Goal: Task Accomplishment & Management: Manage account settings

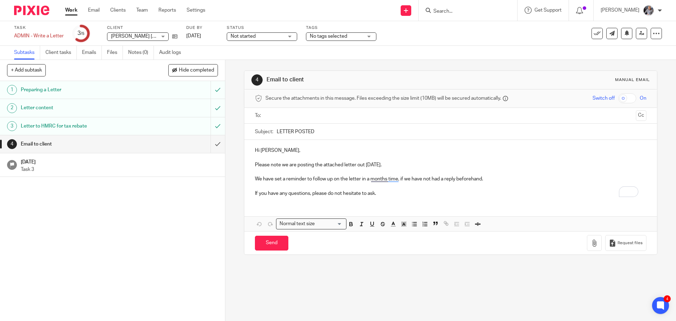
click at [316, 119] on input "text" at bounding box center [450, 116] width 365 height 8
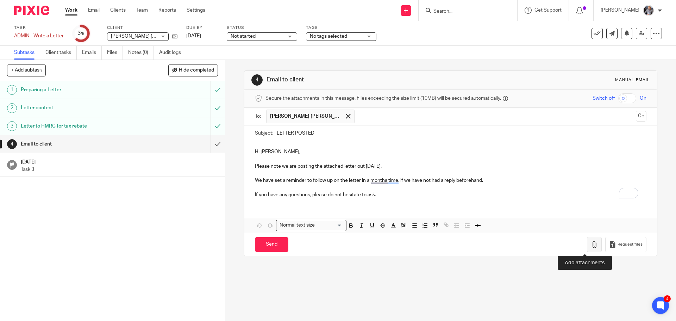
click at [591, 246] on icon "button" at bounding box center [594, 244] width 7 height 7
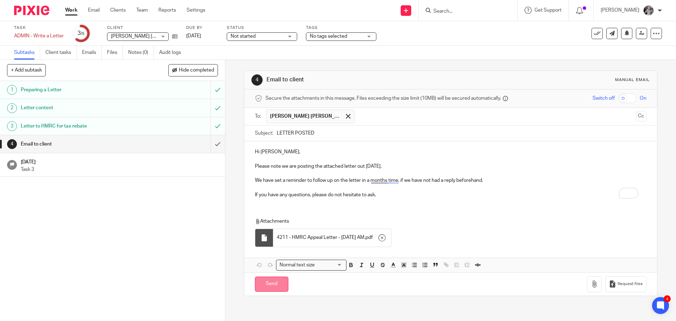
click at [274, 286] on input "Send" at bounding box center [271, 283] width 33 height 15
type input "Sent"
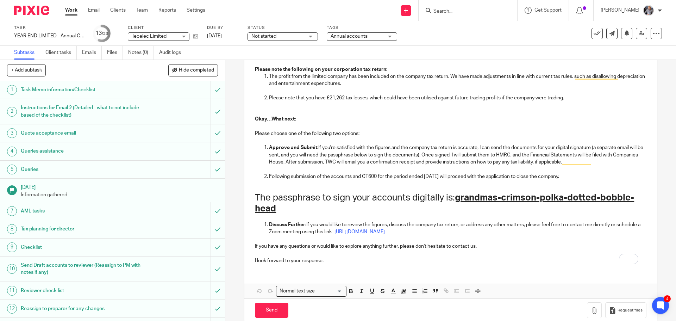
scroll to position [478, 0]
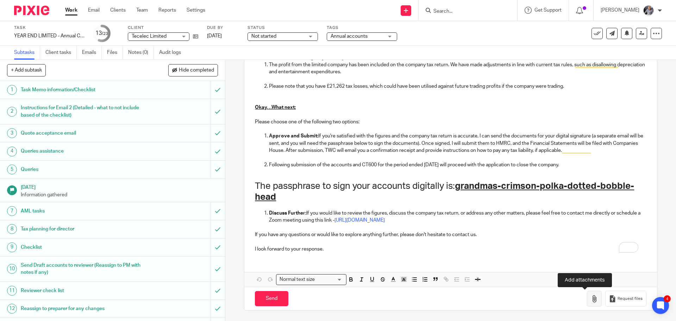
click at [591, 297] on icon "button" at bounding box center [594, 298] width 7 height 7
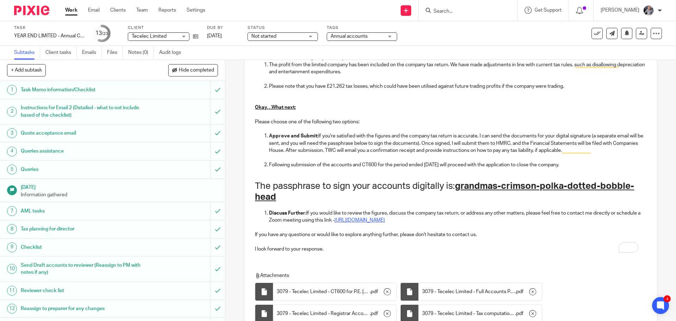
scroll to position [562, 0]
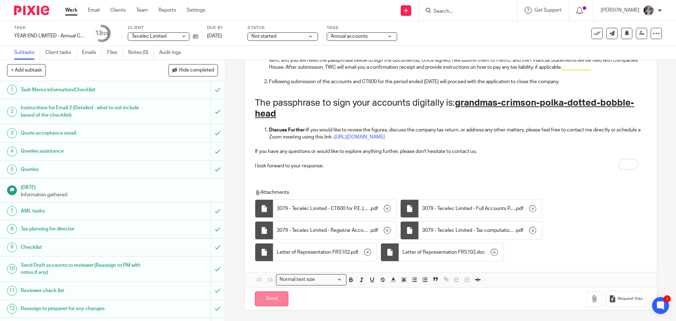
click at [280, 299] on input "Send" at bounding box center [271, 298] width 33 height 15
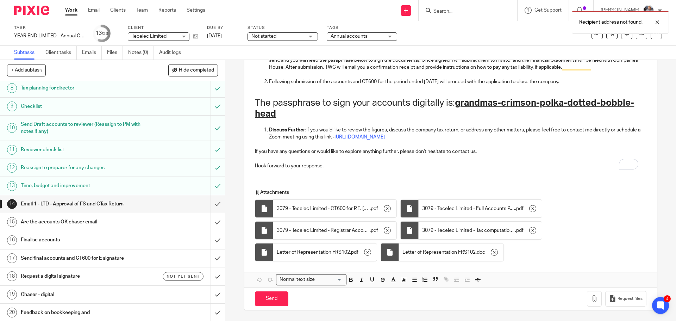
click at [54, 274] on h1 "Request a digital signature" at bounding box center [82, 276] width 122 height 11
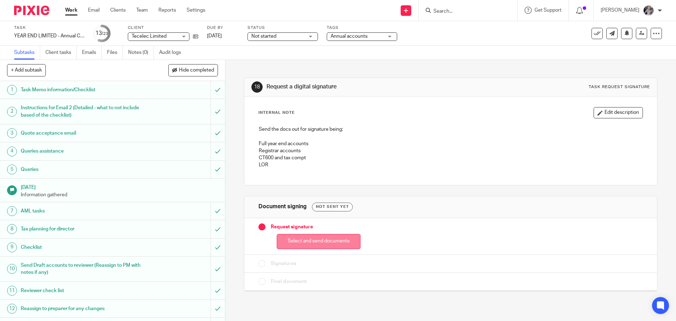
click at [301, 244] on button "Select and send documents" at bounding box center [319, 241] width 84 height 15
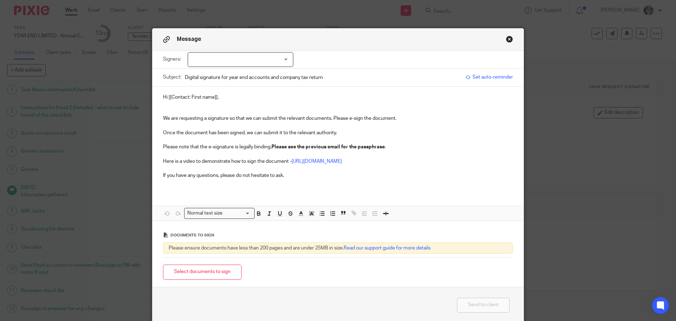
click at [250, 62] on div at bounding box center [241, 59] width 106 height 15
click at [240, 70] on li "Terrance Luke Smith" at bounding box center [238, 74] width 105 height 14
checkbox input "true"
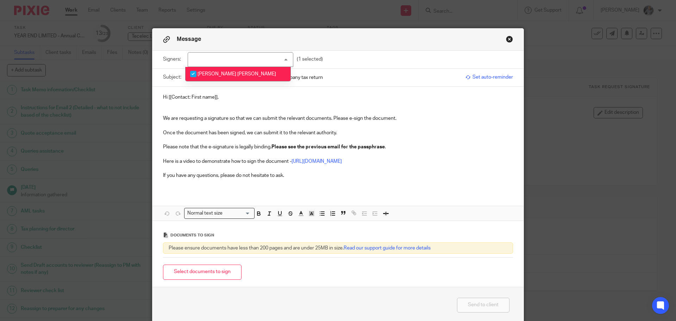
click at [485, 77] on span "Set auto-reminder" at bounding box center [490, 77] width 48 height 7
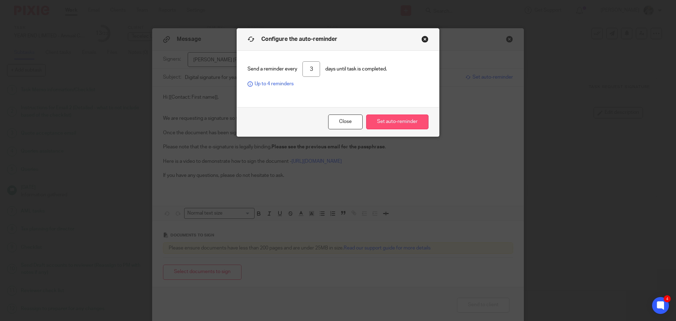
click at [408, 122] on button "Set auto-reminder" at bounding box center [397, 121] width 62 height 15
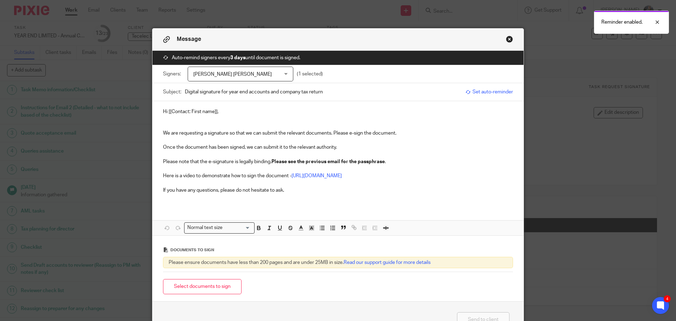
click at [214, 110] on p "Hi [[Contact: First name]]," at bounding box center [338, 111] width 350 height 7
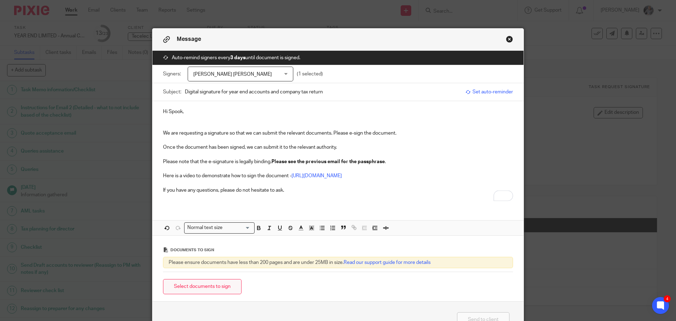
click at [220, 287] on button "Select documents to sign" at bounding box center [202, 286] width 79 height 15
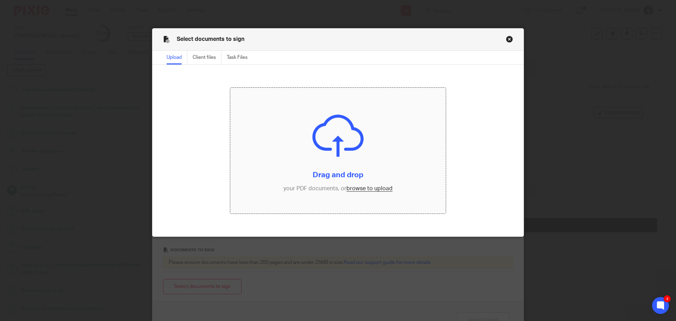
click at [366, 189] on input "file" at bounding box center [338, 151] width 216 height 126
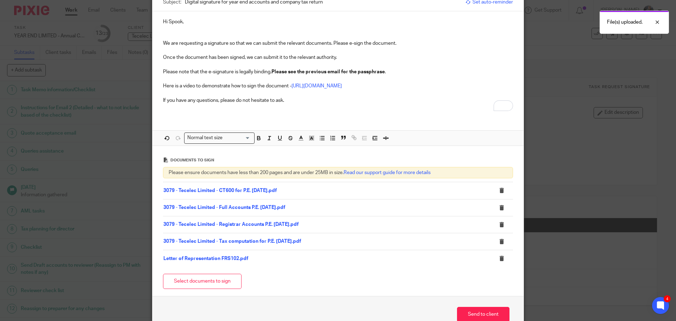
scroll to position [130, 0]
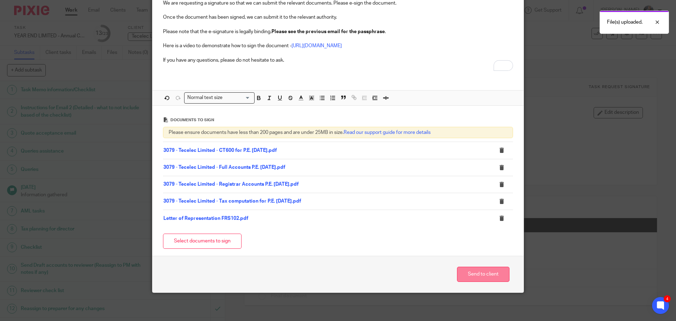
click at [489, 275] on button "Send to client" at bounding box center [483, 274] width 52 height 15
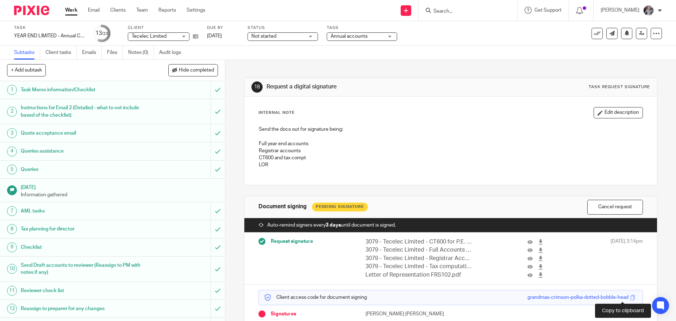
click at [630, 297] on span at bounding box center [632, 297] width 5 height 5
click at [461, 11] on input "Search" at bounding box center [464, 11] width 63 height 6
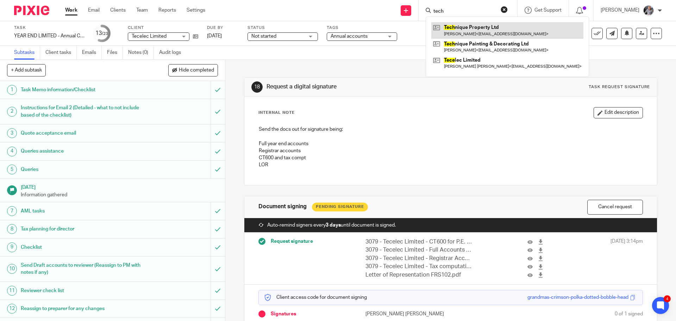
type input "tech"
click at [469, 32] on link at bounding box center [507, 30] width 152 height 16
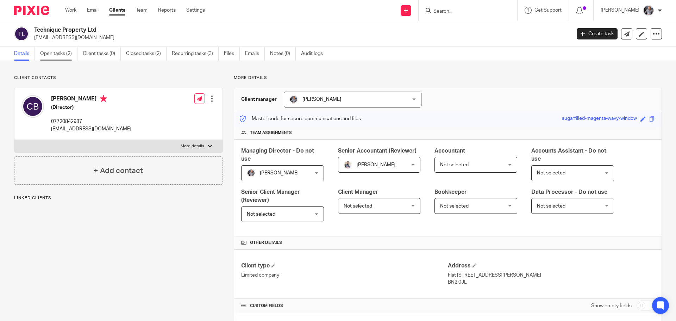
click at [51, 53] on link "Open tasks (2)" at bounding box center [58, 54] width 37 height 14
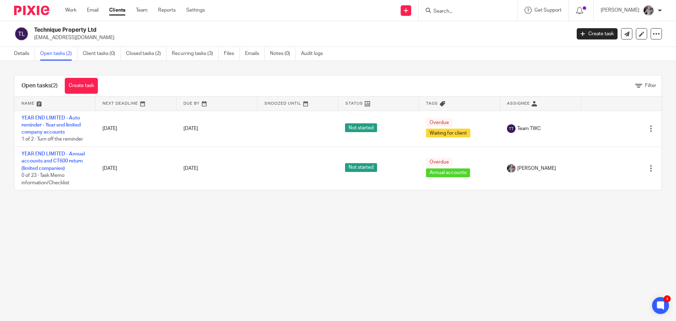
drag, startPoint x: 101, startPoint y: 31, endPoint x: 35, endPoint y: 31, distance: 65.9
click at [35, 31] on h2 "Technique Property Ltd" at bounding box center [247, 29] width 426 height 7
copy h2 "Technique Property Ltd"
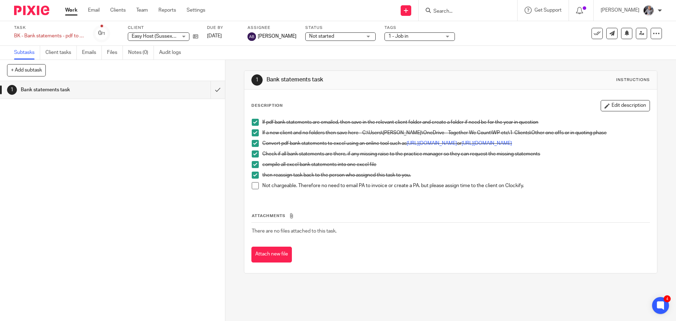
click at [451, 11] on input "Search" at bounding box center [464, 11] width 63 height 6
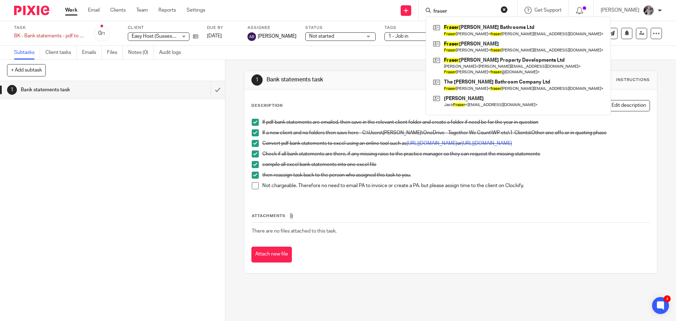
click at [451, 11] on input "fraser" at bounding box center [464, 11] width 63 height 6
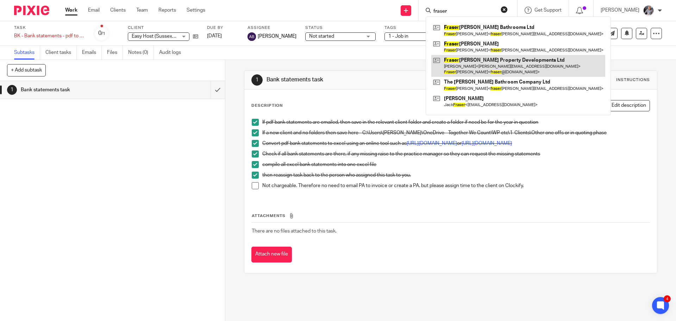
type input "fraser"
click at [484, 60] on link at bounding box center [518, 66] width 174 height 22
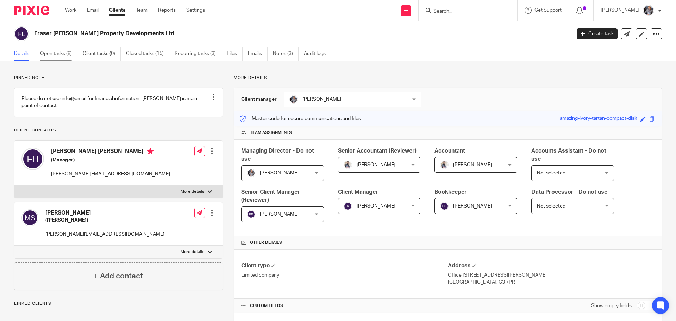
click at [69, 54] on link "Open tasks (8)" at bounding box center [58, 54] width 37 height 14
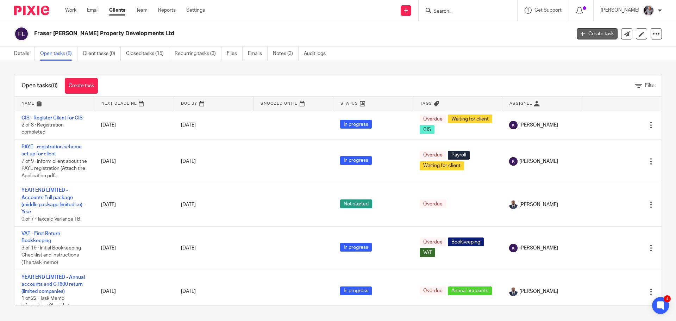
click at [588, 35] on link "Create task" at bounding box center [597, 33] width 41 height 11
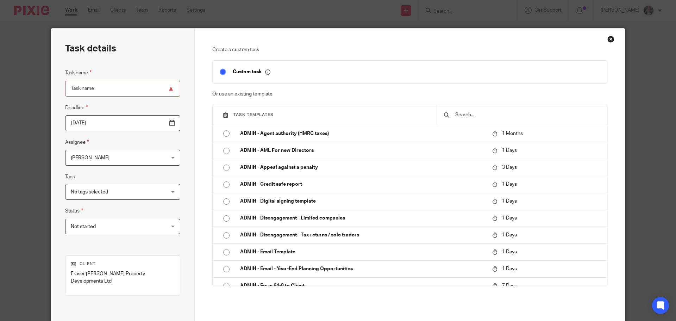
click at [461, 114] on input "text" at bounding box center [527, 115] width 145 height 8
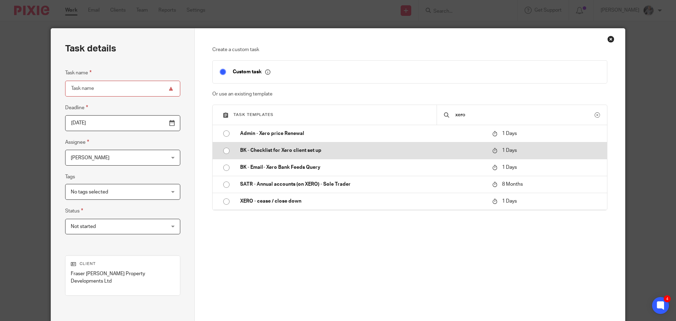
type input "xero"
click at [281, 151] on p "BK - Checklist for Xero client set up" at bounding box center [362, 150] width 245 height 7
type input "2025-08-22"
type input "BK - Checklist for Xero client set up"
checkbox input "false"
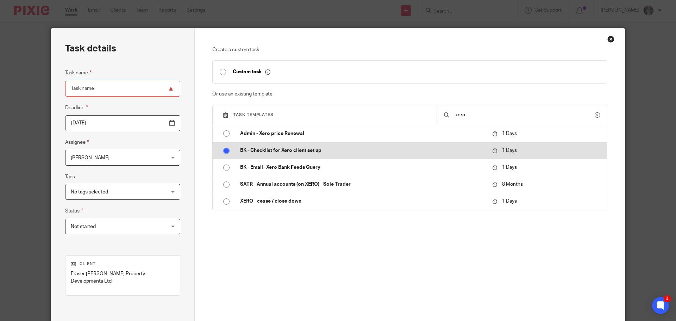
radio input "true"
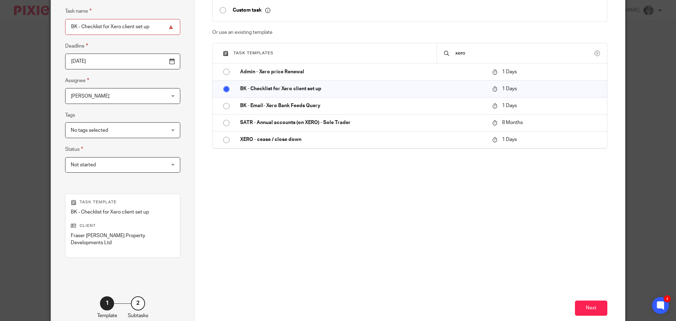
scroll to position [95, 0]
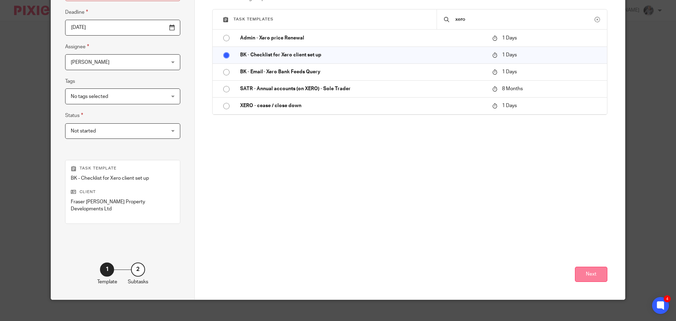
click at [583, 267] on button "Next" at bounding box center [591, 274] width 32 height 15
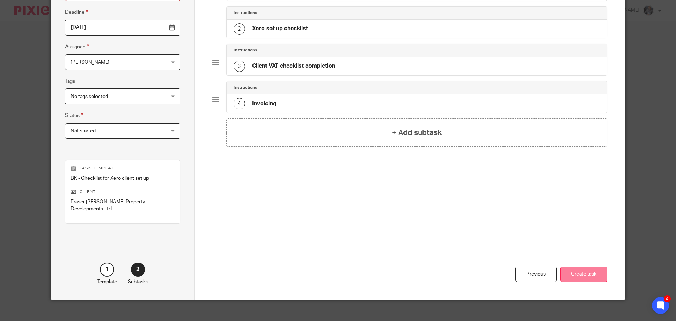
click at [588, 267] on button "Create task" at bounding box center [583, 274] width 47 height 15
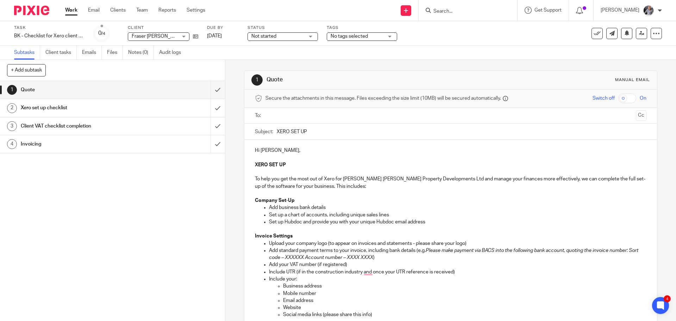
click at [289, 113] on input "text" at bounding box center [450, 116] width 365 height 8
type input "fras"
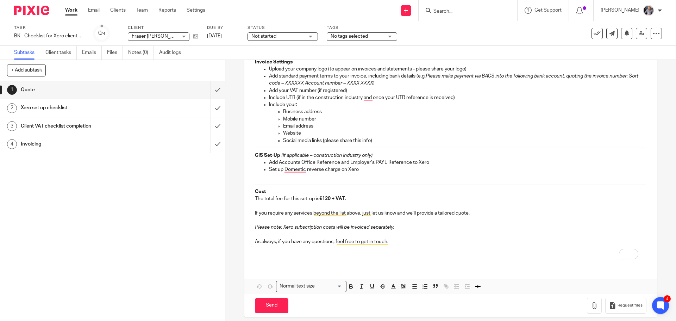
scroll to position [176, 0]
click at [270, 301] on input "Send" at bounding box center [271, 305] width 33 height 15
type input "Sent"
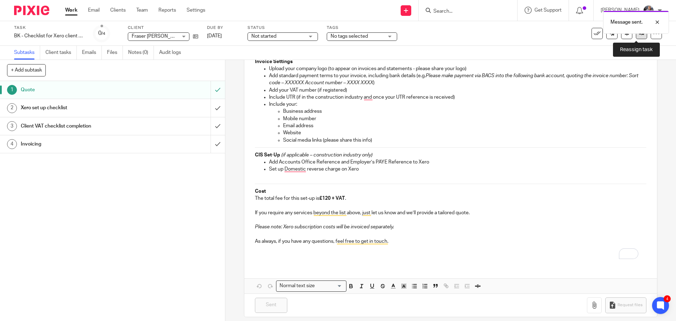
click at [639, 34] on icon at bounding box center [641, 33] width 5 height 5
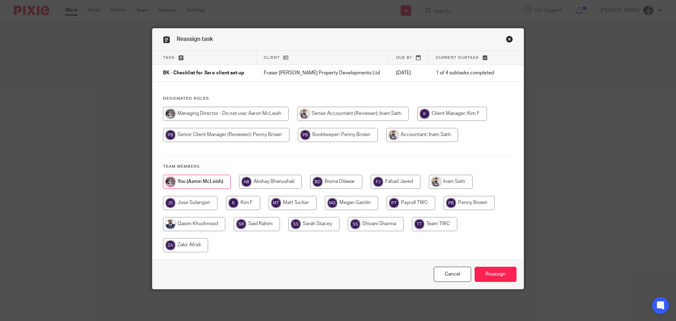
click at [463, 203] on input "radio" at bounding box center [469, 203] width 51 height 14
radio input "true"
click at [487, 272] on input "Reassign" at bounding box center [496, 274] width 42 height 15
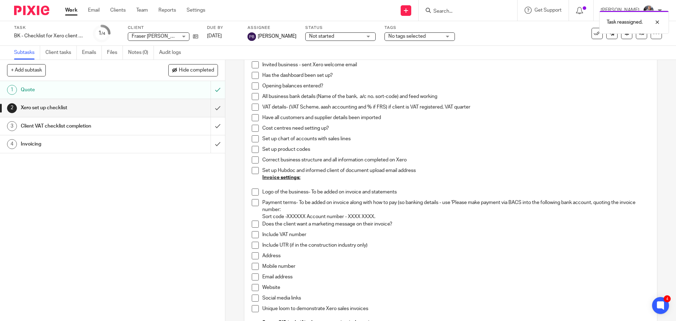
scroll to position [221, 0]
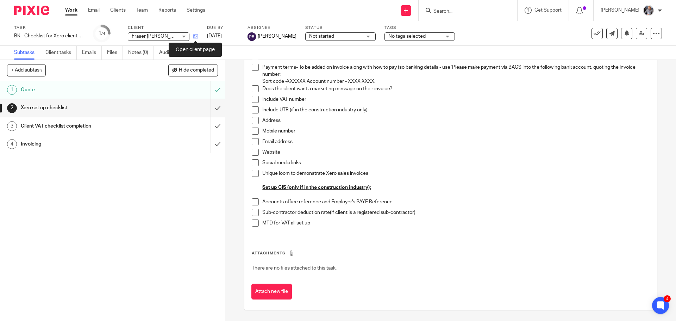
click at [193, 36] on icon at bounding box center [195, 36] width 5 height 5
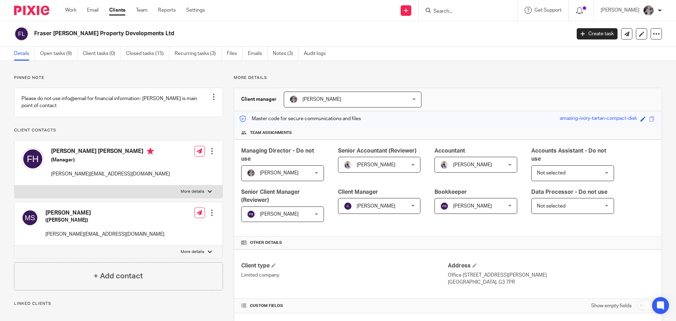
click at [210, 155] on div at bounding box center [211, 151] width 7 height 7
click at [174, 174] on link "Edit contact" at bounding box center [178, 174] width 67 height 10
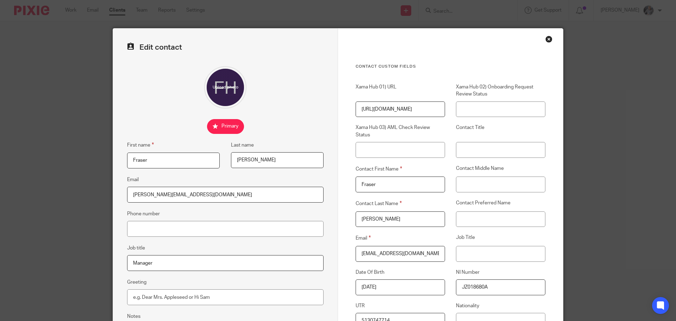
drag, startPoint x: 115, startPoint y: 191, endPoint x: 111, endPoint y: 191, distance: 3.9
paste input "hoehle@iclou"
type input "[EMAIL_ADDRESS][DOMAIN_NAME]"
drag, startPoint x: 425, startPoint y: 256, endPoint x: 333, endPoint y: 254, distance: 91.6
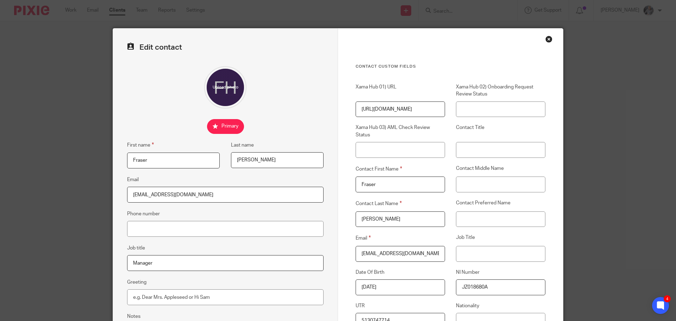
click at [414, 203] on label "Contact Last Name" at bounding box center [400, 203] width 89 height 8
click at [414, 211] on input "Hoehle" at bounding box center [400, 219] width 89 height 16
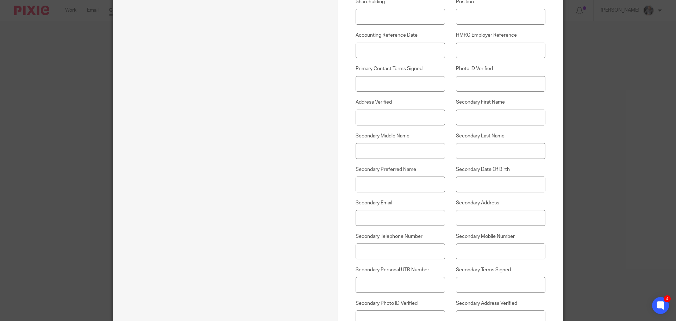
scroll to position [545, 0]
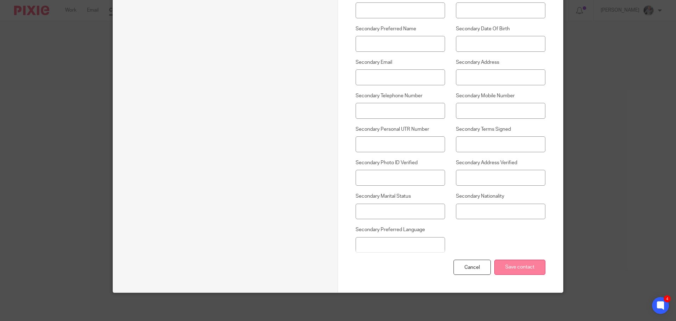
click at [517, 268] on input "Save contact" at bounding box center [519, 267] width 51 height 15
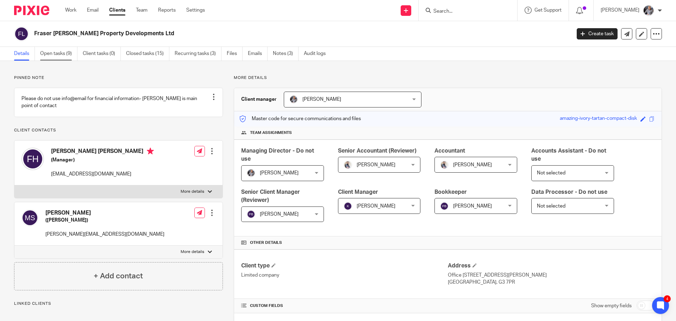
click at [61, 54] on link "Open tasks (9)" at bounding box center [58, 54] width 37 height 14
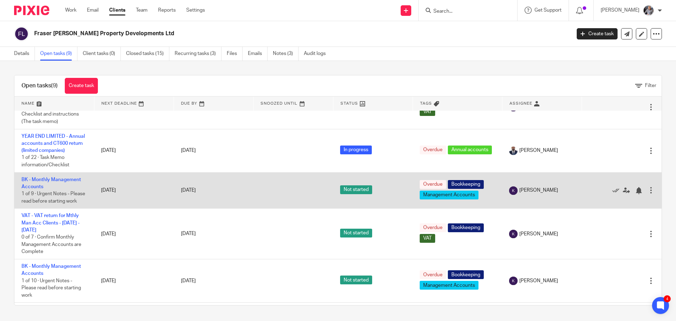
scroll to position [174, 0]
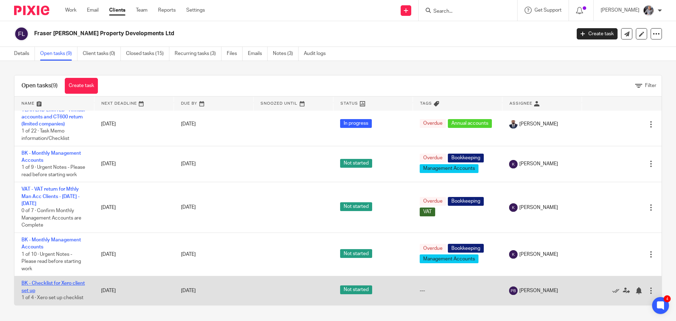
click at [47, 284] on link "BK - Checklist for Xero client set up" at bounding box center [52, 287] width 63 height 12
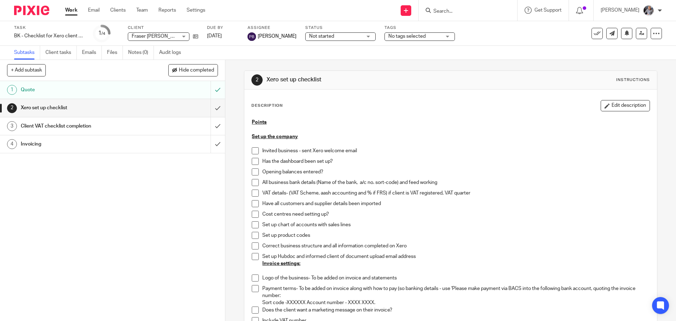
click at [39, 145] on h1 "Invoicing" at bounding box center [82, 144] width 122 height 11
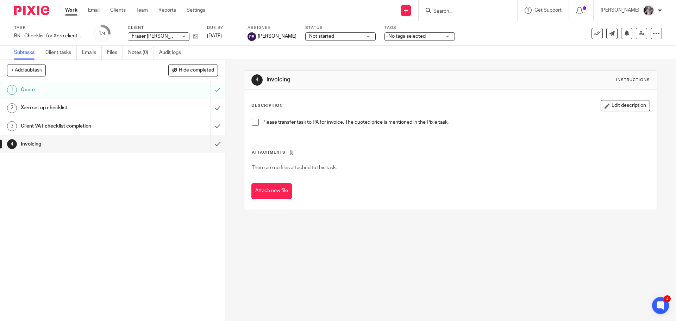
click at [40, 126] on h1 "Client VAT checklist completion" at bounding box center [82, 126] width 122 height 11
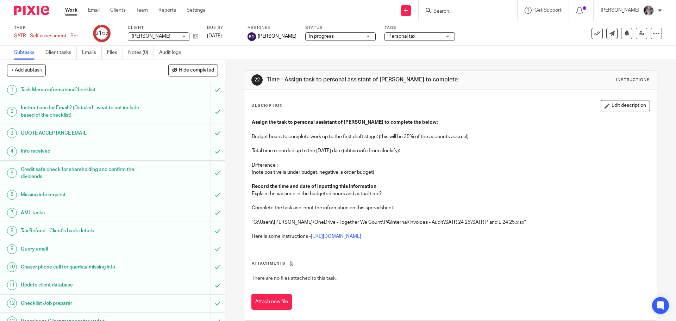
scroll to position [187, 0]
